Goal: Task Accomplishment & Management: Manage account settings

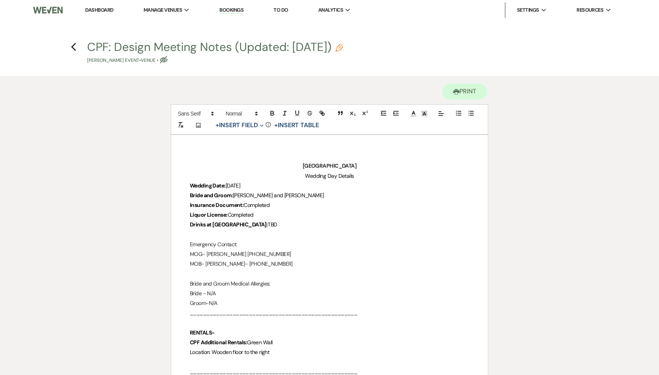
click at [103, 10] on link "Dashboard" at bounding box center [99, 10] width 28 height 7
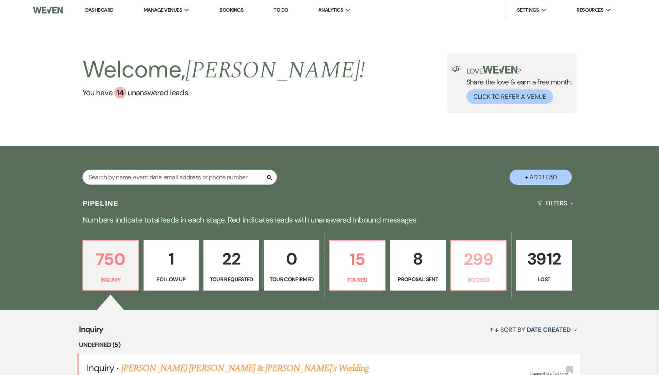
click at [481, 267] on p "299" at bounding box center [479, 259] width 46 height 26
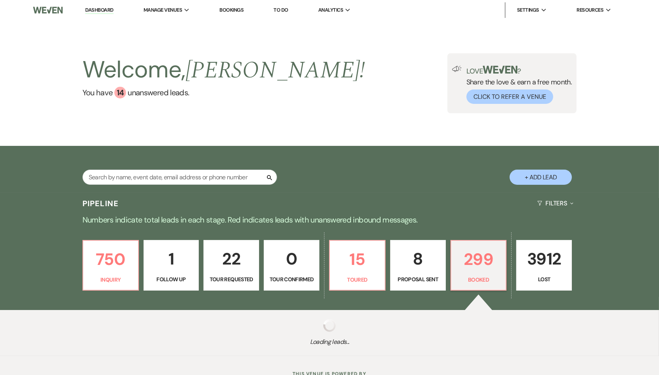
click at [481, 260] on link "299 Booked" at bounding box center [479, 265] width 56 height 51
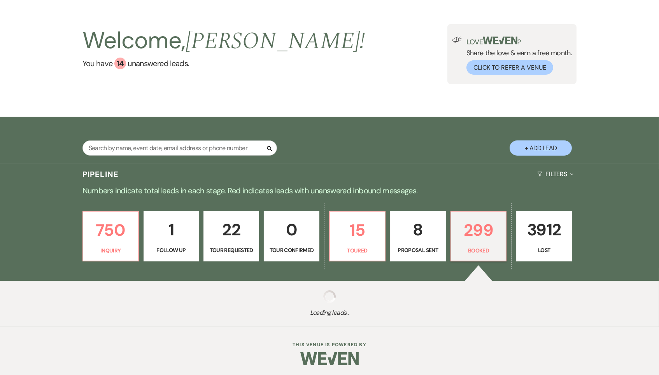
click at [478, 117] on div "Search + Add Lead" at bounding box center [329, 140] width 659 height 47
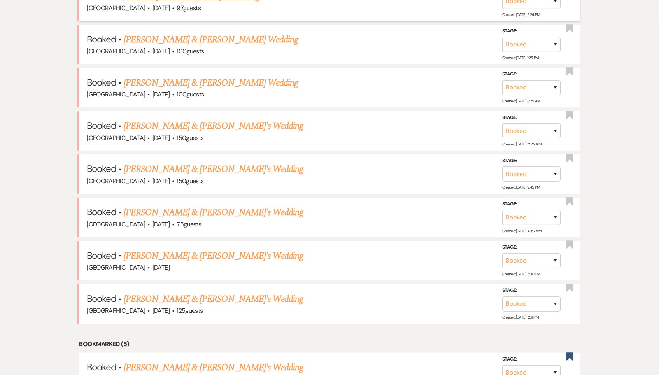
scroll to position [373, 0]
